Goal: Task Accomplishment & Management: Complete application form

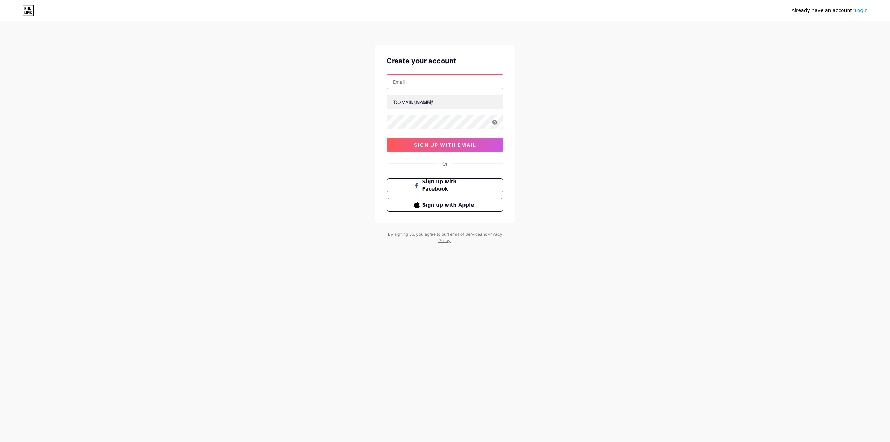
click at [450, 83] on input "text" at bounding box center [445, 82] width 116 height 14
type input "[EMAIL_ADDRESS][DOMAIN_NAME]"
click at [436, 102] on input "text" at bounding box center [445, 102] width 116 height 14
type input "rtvsyfe"
click at [432, 146] on span "sign up with email" at bounding box center [445, 145] width 62 height 6
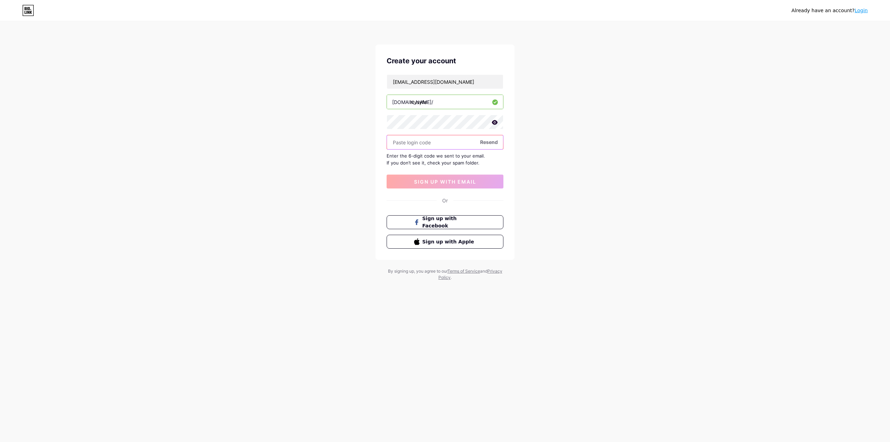
paste input "178716"
type input "178716"
click at [451, 184] on span "sign up with email" at bounding box center [445, 182] width 62 height 6
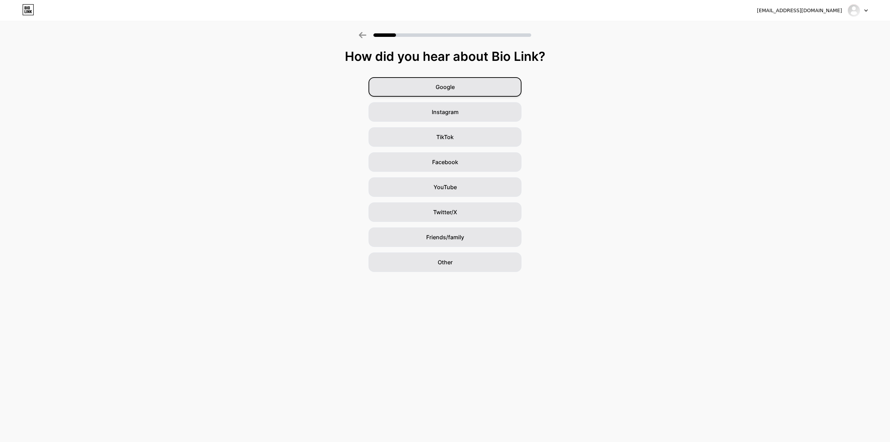
click at [453, 84] on span "Google" at bounding box center [444, 87] width 19 height 8
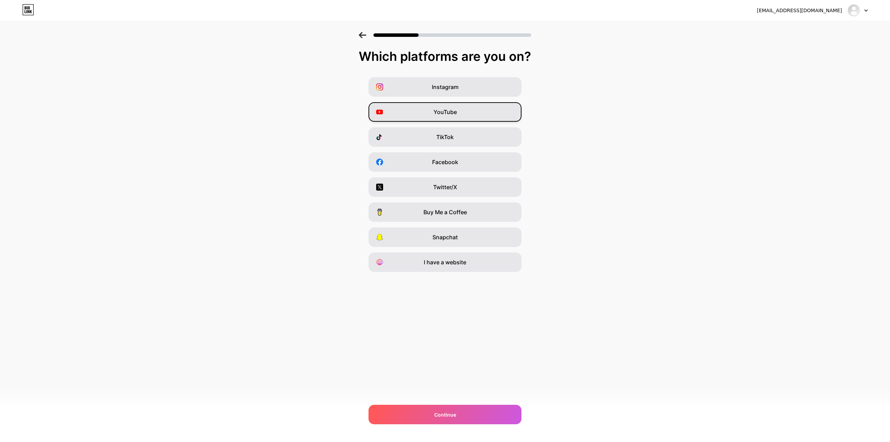
click at [458, 111] on div "YouTube" at bounding box center [444, 111] width 153 height 19
click at [461, 133] on div "TikTok" at bounding box center [444, 136] width 153 height 19
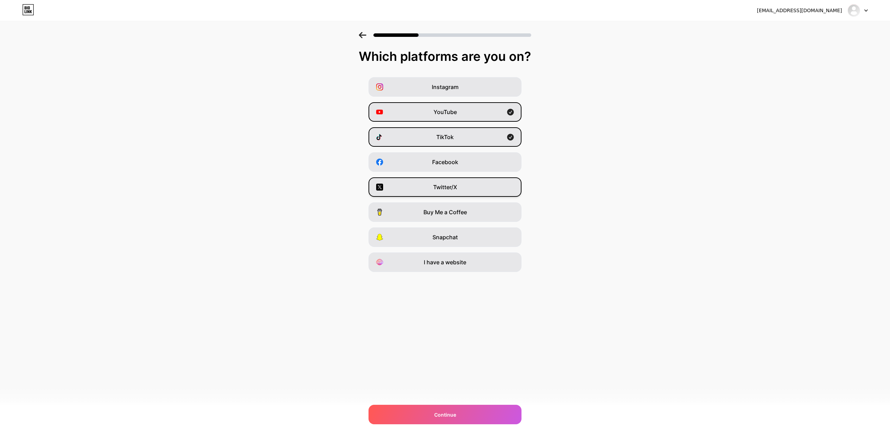
click at [470, 190] on div "Twitter/X" at bounding box center [444, 186] width 153 height 19
click at [459, 413] on div "Continue" at bounding box center [444, 413] width 153 height 19
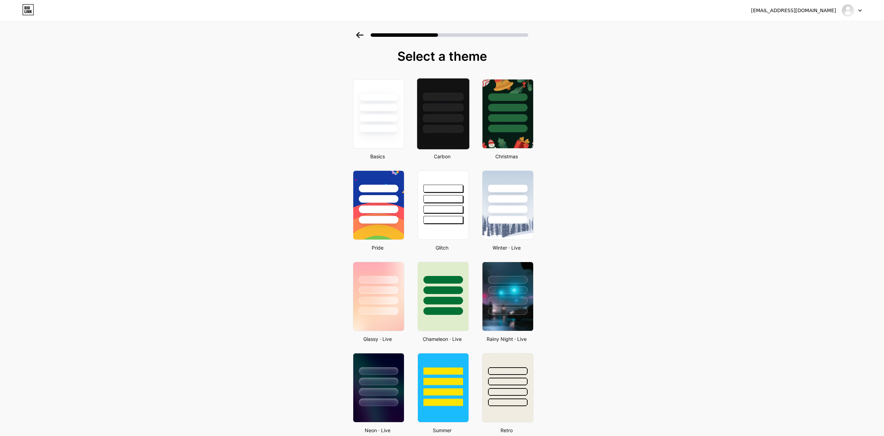
click at [448, 126] on div at bounding box center [443, 129] width 41 height 8
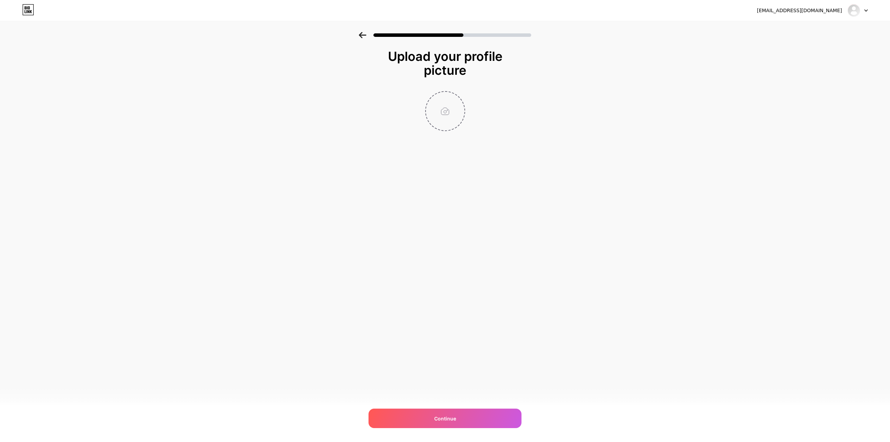
click at [448, 118] on input "file" at bounding box center [445, 111] width 39 height 39
type input "C:\fakepath\NewLogo.png"
click at [484, 414] on div "Continue" at bounding box center [444, 417] width 153 height 19
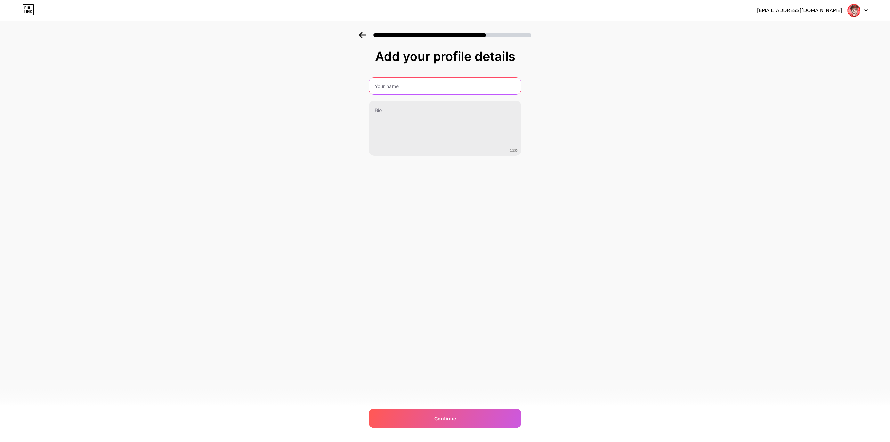
click at [425, 85] on input "text" at bounding box center [445, 85] width 152 height 17
type input "RTV SYFE"
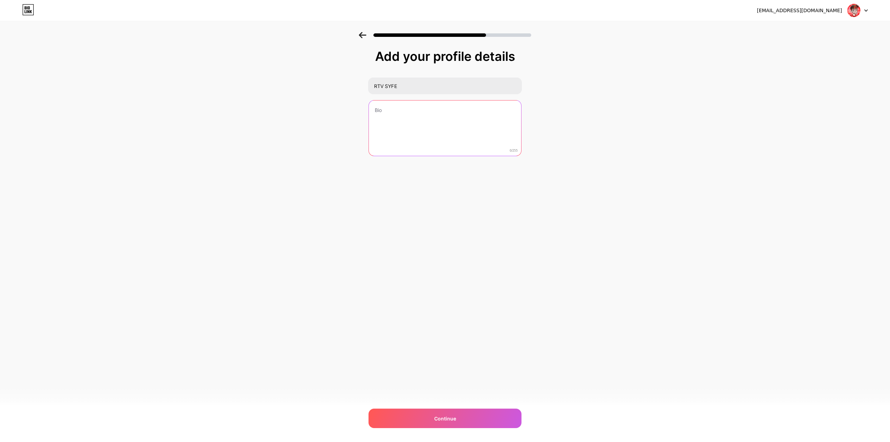
click at [412, 128] on textarea at bounding box center [445, 128] width 152 height 56
paste textarea "18 FNAF/BLENDER Animator"
type textarea "18 FNAF/BLENDER Animates for fun"
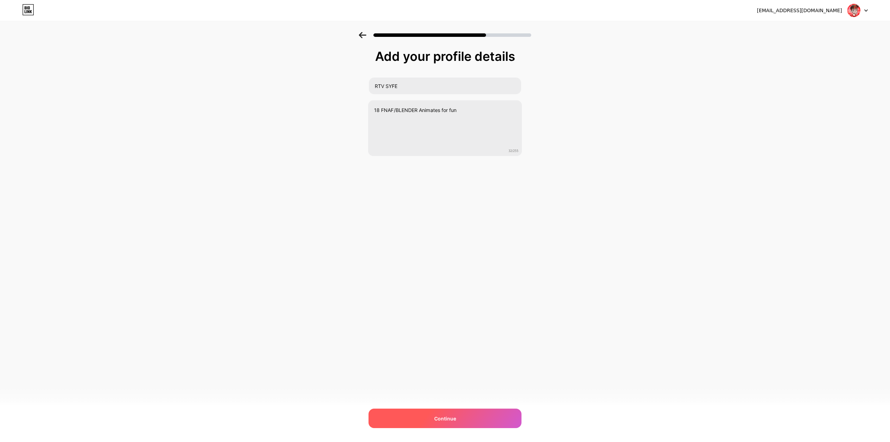
drag, startPoint x: 460, startPoint y: 408, endPoint x: 459, endPoint y: 414, distance: 6.3
click at [459, 408] on div "[EMAIL_ADDRESS][DOMAIN_NAME] Logout Link Copied Add your profile details RTV SY…" at bounding box center [445, 221] width 890 height 442
click at [459, 414] on div "Continue" at bounding box center [444, 417] width 153 height 19
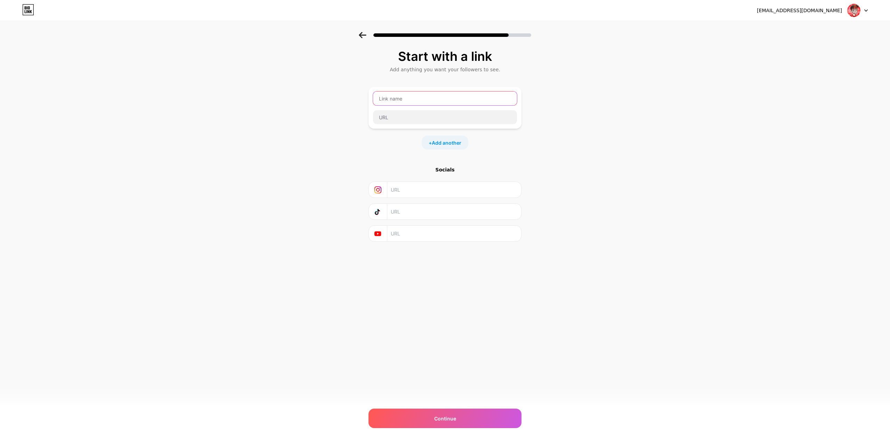
click at [442, 102] on input "text" at bounding box center [445, 98] width 144 height 14
click at [412, 237] on input "text" at bounding box center [454, 234] width 126 height 16
paste input "[URL][DOMAIN_NAME]"
type input "[URL][DOMAIN_NAME]"
click at [419, 213] on input "text" at bounding box center [454, 212] width 126 height 16
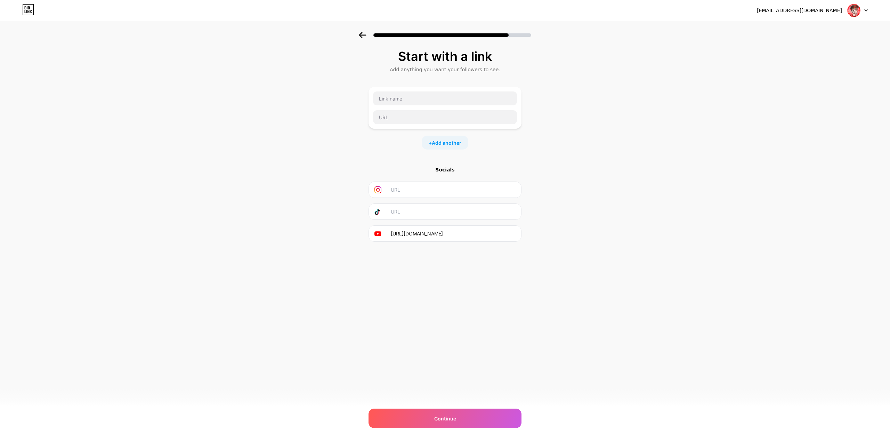
paste input "[URL][DOMAIN_NAME]"
type input "[URL][DOMAIN_NAME]"
click at [406, 190] on input "text" at bounding box center [454, 190] width 126 height 16
click at [410, 99] on input "text" at bounding box center [445, 98] width 144 height 14
type input "Discord Server"
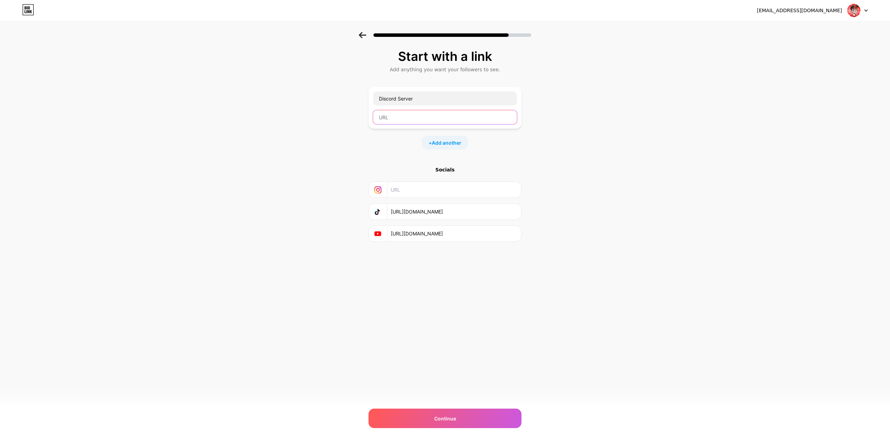
click at [422, 112] on input "text" at bounding box center [445, 117] width 144 height 14
paste input "[URL][DOMAIN_NAME]"
type input "[URL][DOMAIN_NAME]"
click at [447, 144] on span "Add another" at bounding box center [447, 142] width 30 height 7
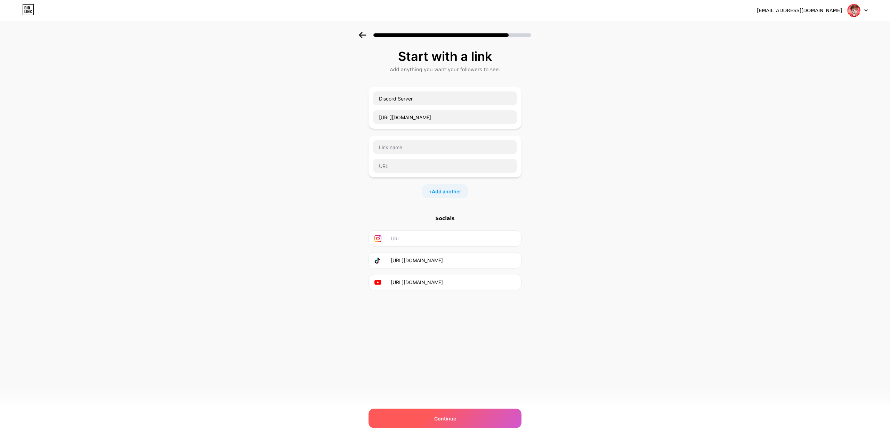
click at [461, 418] on div "Continue" at bounding box center [444, 417] width 153 height 19
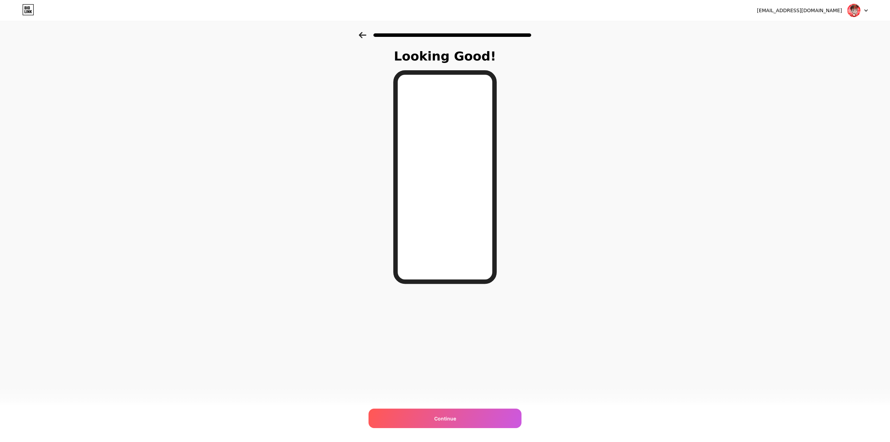
click at [361, 33] on icon at bounding box center [362, 35] width 7 height 6
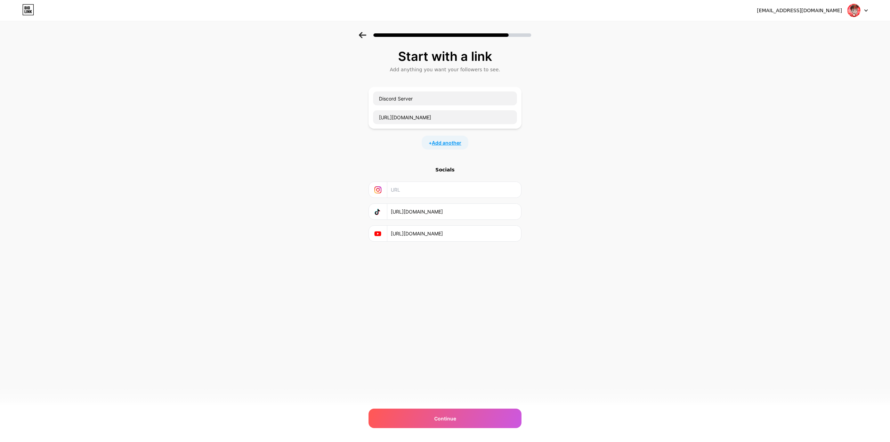
click at [442, 142] on span "Add another" at bounding box center [447, 142] width 30 height 7
click at [427, 144] on input "text" at bounding box center [445, 147] width 144 height 14
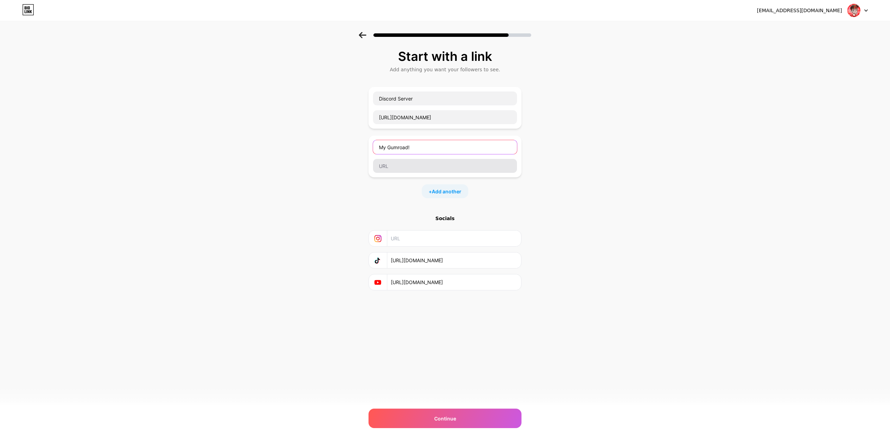
type input "My Gumroad!"
click at [406, 165] on input "text" at bounding box center [445, 166] width 144 height 14
paste input "[URL][DOMAIN_NAME]"
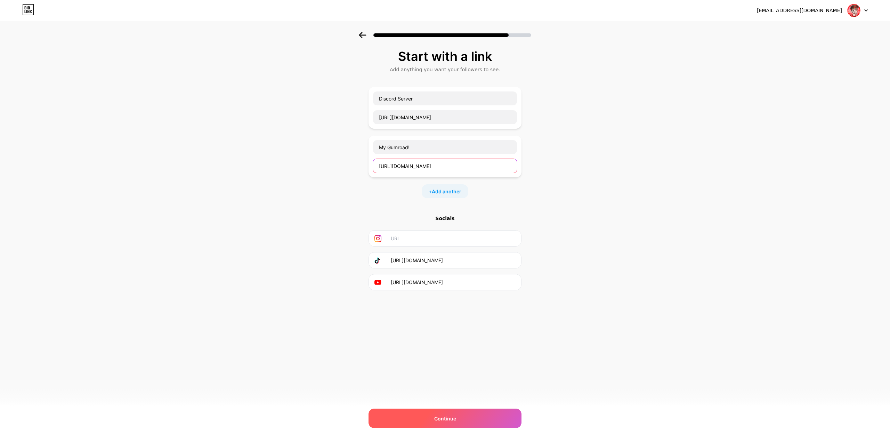
type input "[URL][DOMAIN_NAME]"
click at [455, 412] on div "Continue" at bounding box center [444, 417] width 153 height 19
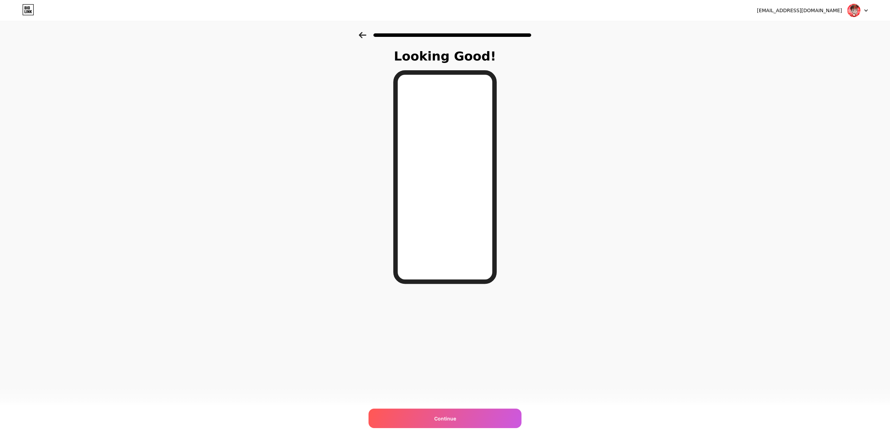
click at [360, 35] on icon at bounding box center [362, 35] width 7 height 6
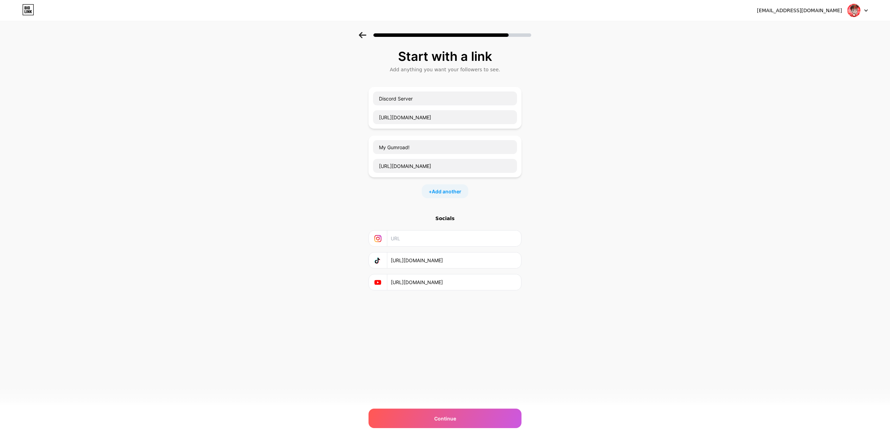
click at [444, 216] on div "Socials" at bounding box center [444, 218] width 153 height 7
click at [447, 192] on span "Add another" at bounding box center [447, 191] width 30 height 7
click at [443, 197] on input "text" at bounding box center [445, 196] width 144 height 14
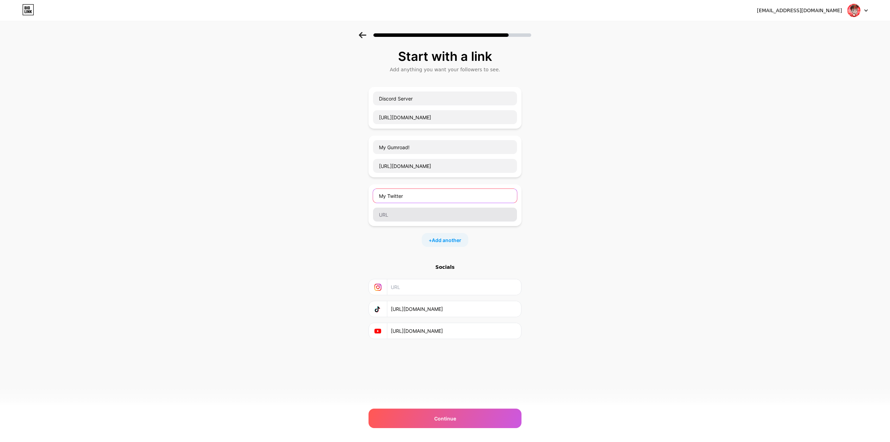
type input "My Twitter"
click at [431, 208] on input "text" at bounding box center [445, 214] width 144 height 14
paste input "[URL][DOMAIN_NAME]"
type input "[URL][DOMAIN_NAME]"
click at [424, 193] on input "My Twitter" at bounding box center [445, 196] width 144 height 14
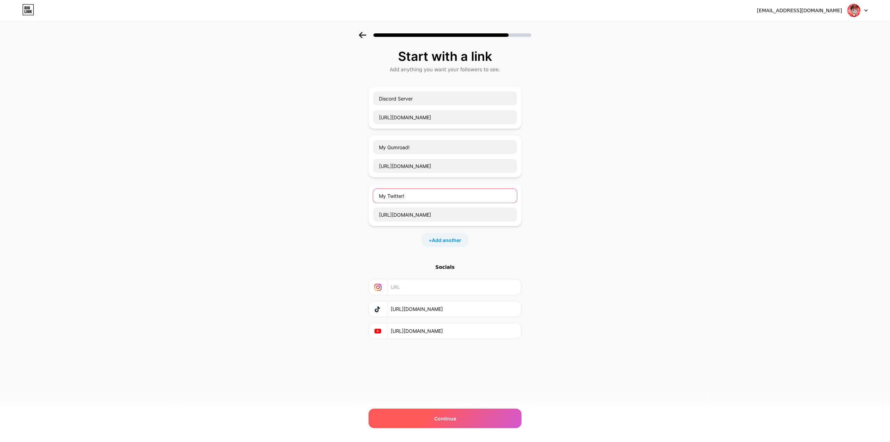
type input "My Twitter!"
click at [459, 413] on div "Continue" at bounding box center [444, 417] width 153 height 19
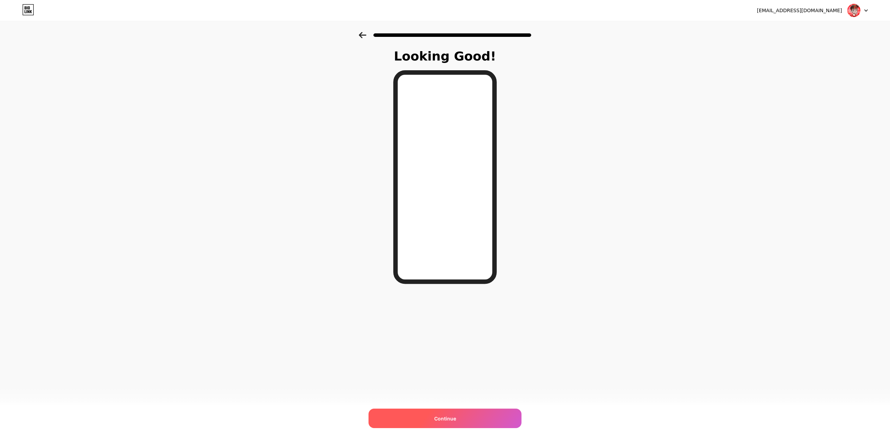
click at [450, 419] on span "Continue" at bounding box center [445, 418] width 22 height 7
